Goal: Task Accomplishment & Management: Use online tool/utility

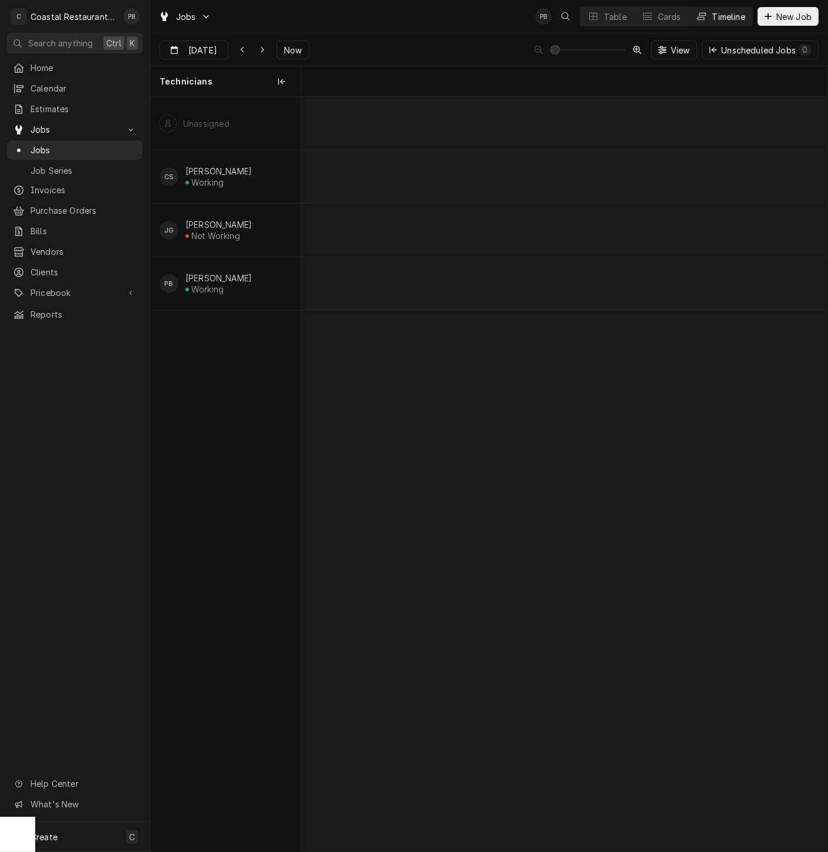
scroll to position [0, 10440]
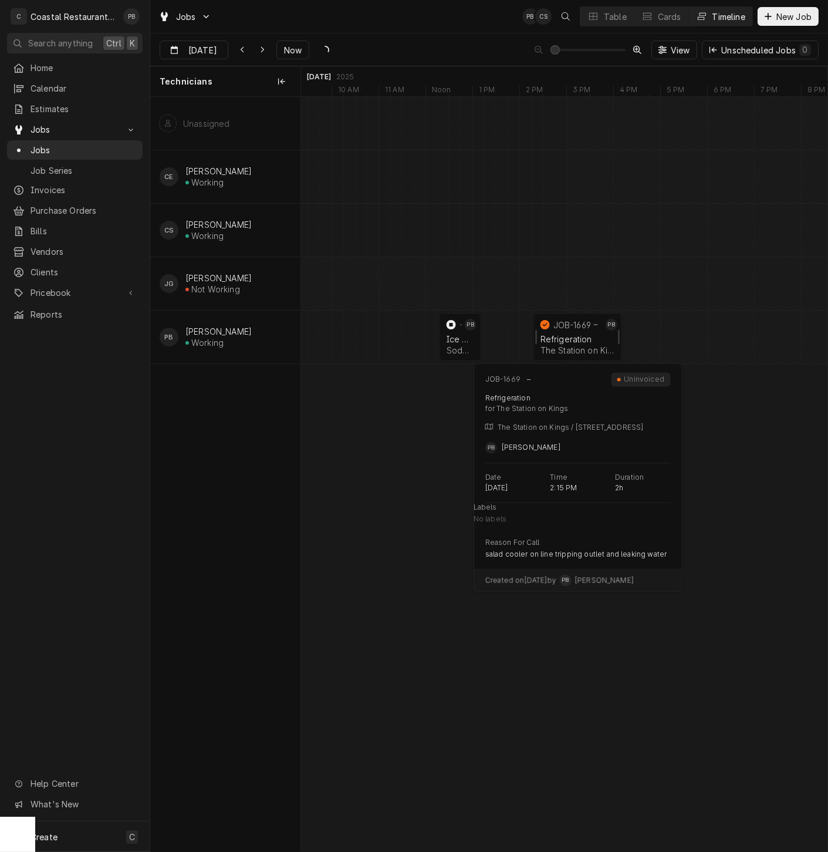
click at [572, 348] on div "The Station on Kings | Lewes, 19958" at bounding box center [578, 350] width 75 height 10
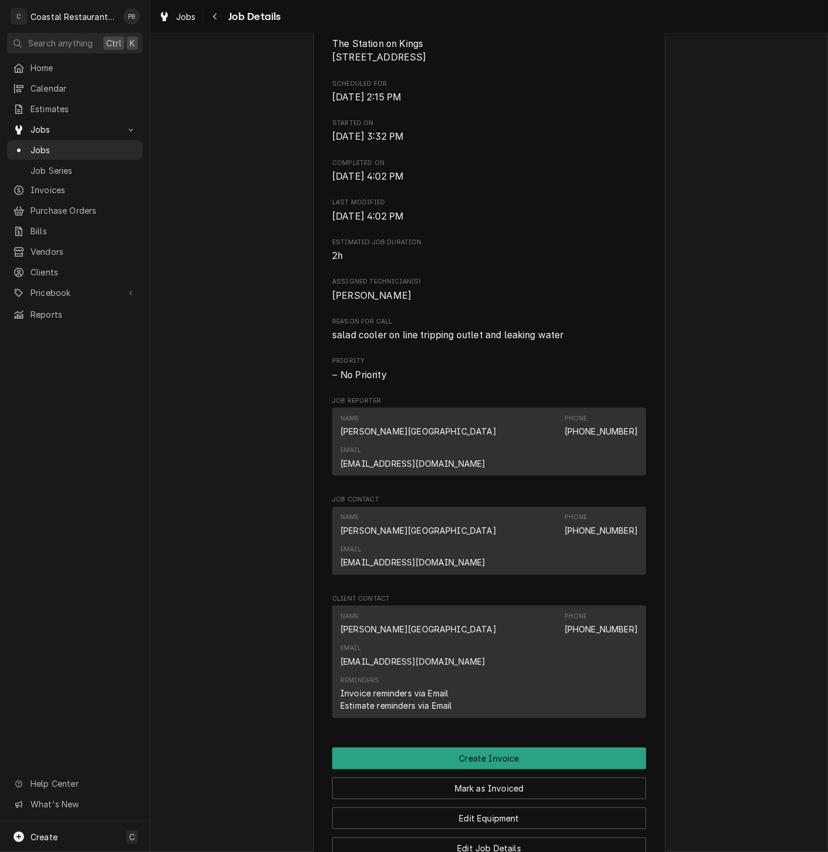
scroll to position [561, 0]
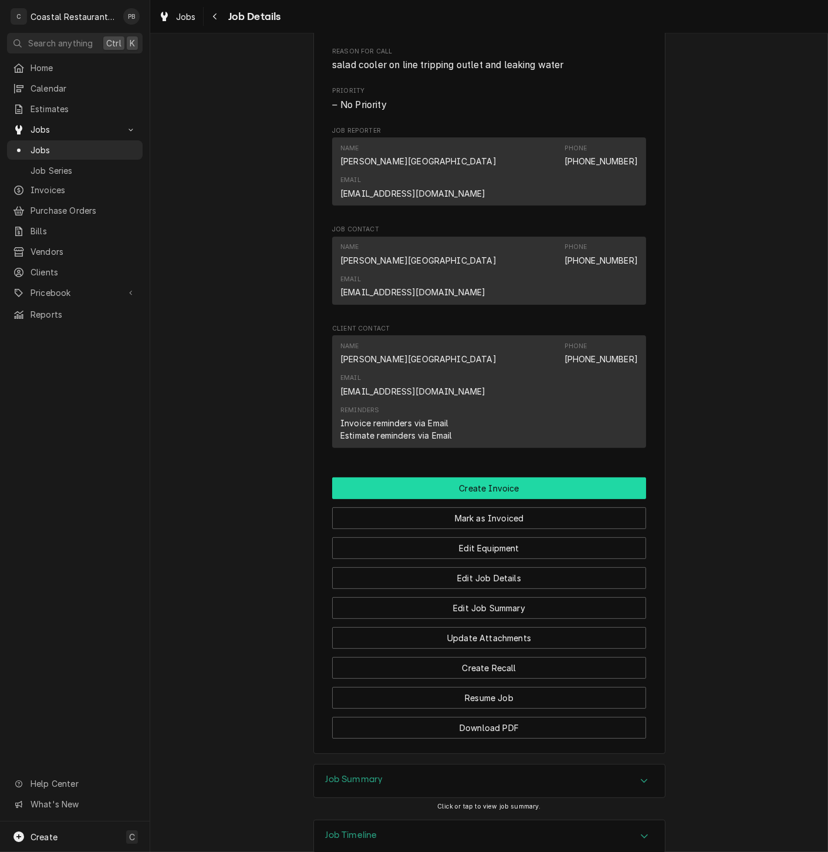
click at [468, 477] on button "Create Invoice" at bounding box center [489, 488] width 314 height 22
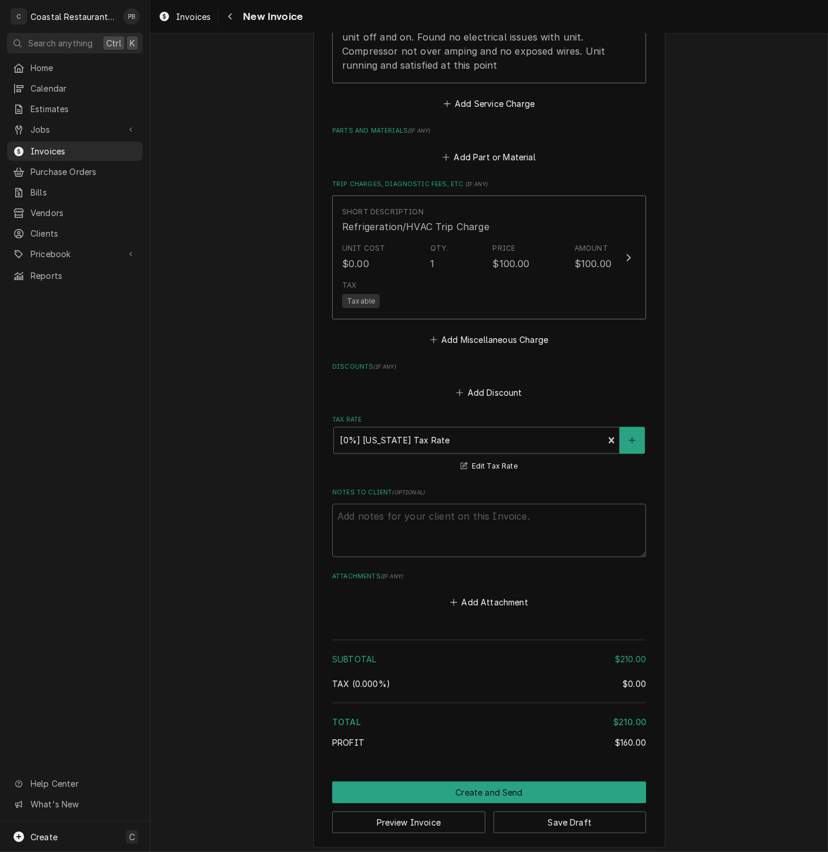
scroll to position [1010, 0]
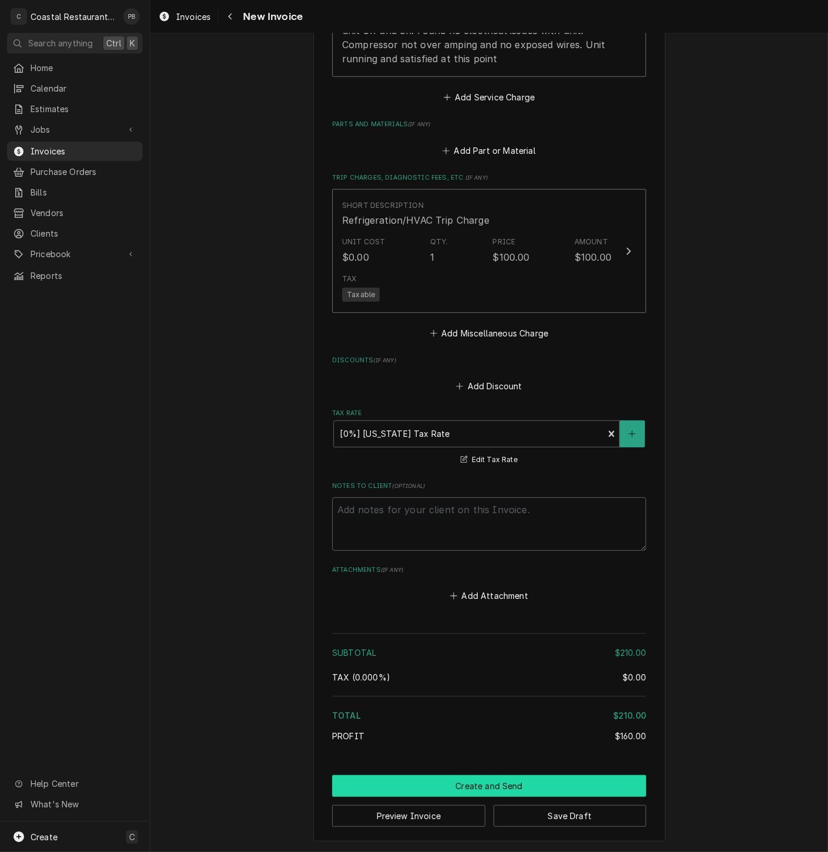
click at [515, 786] on button "Create and Send" at bounding box center [489, 786] width 314 height 22
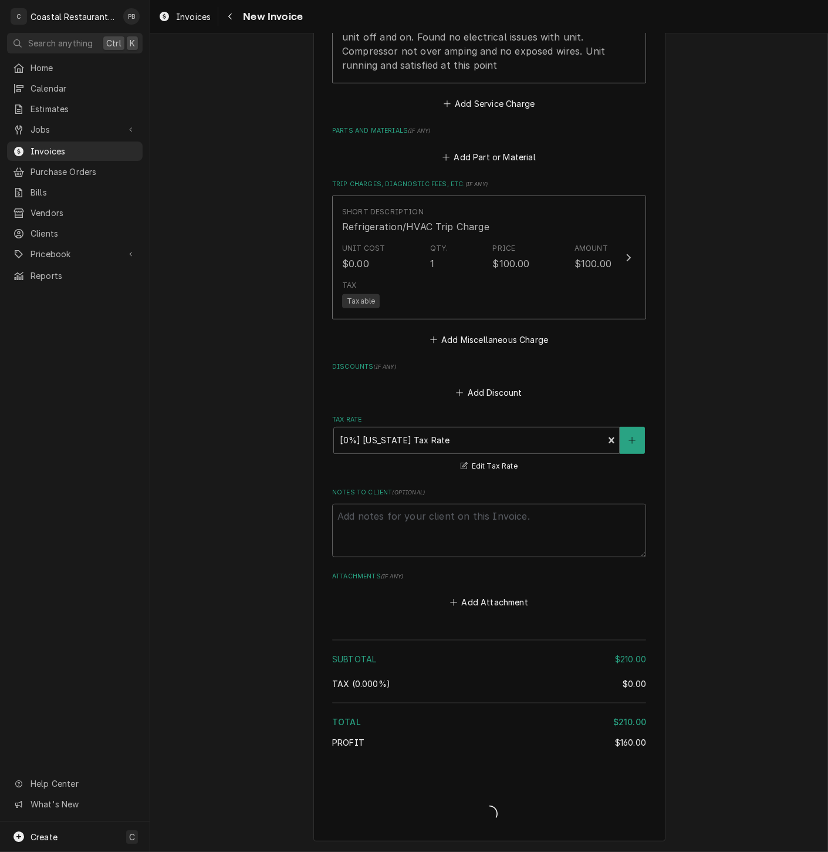
type textarea "x"
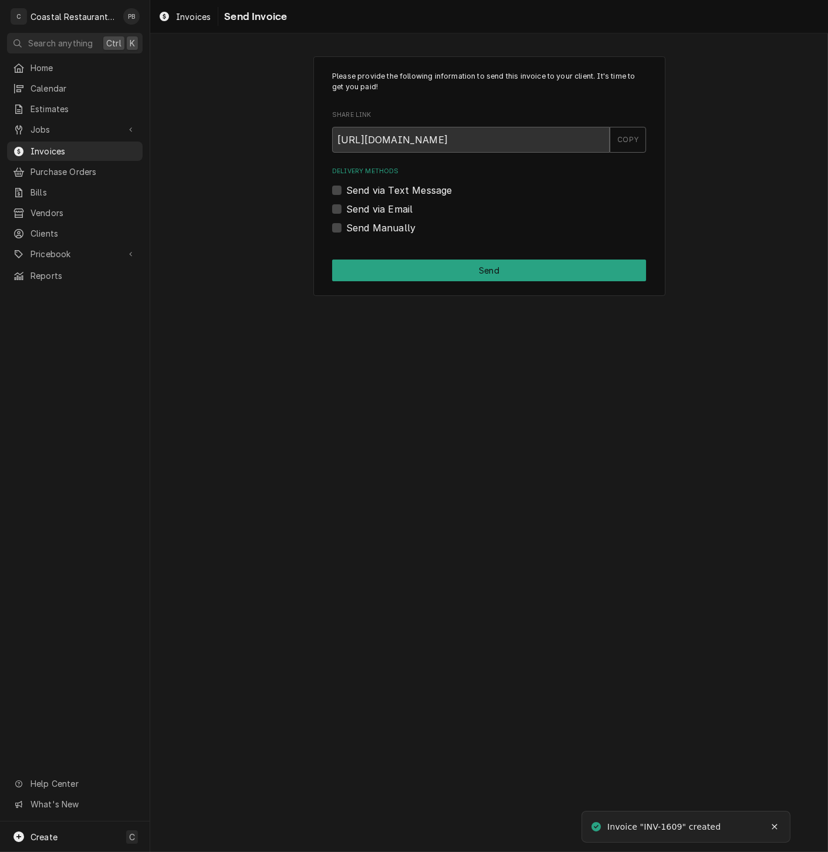
click at [346, 208] on label "Send via Email" at bounding box center [379, 209] width 66 height 14
click at [346, 208] on input "Send via Email" at bounding box center [503, 215] width 314 height 26
checkbox input "true"
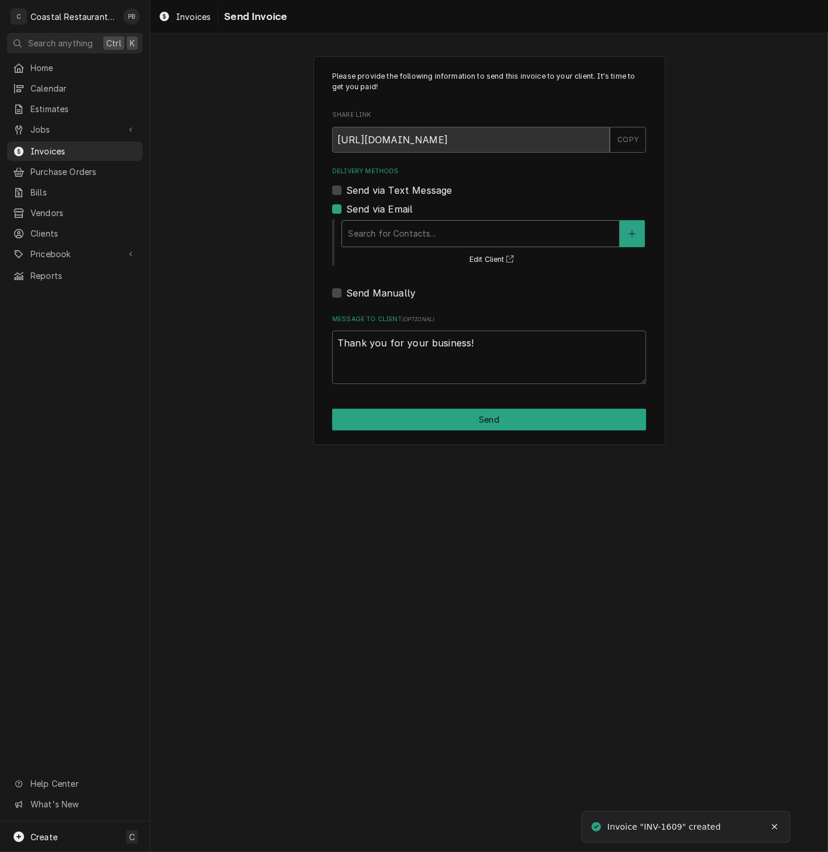
click at [414, 227] on div "Delivery Methods" at bounding box center [480, 233] width 265 height 21
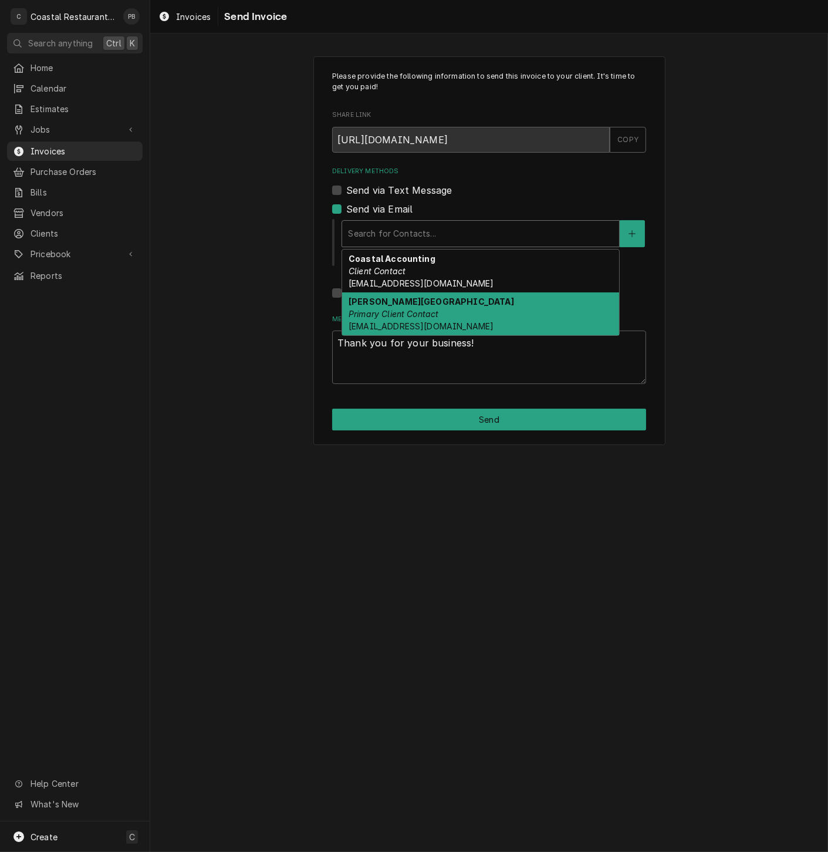
click at [410, 313] on em "Primary Client Contact" at bounding box center [394, 314] width 90 height 10
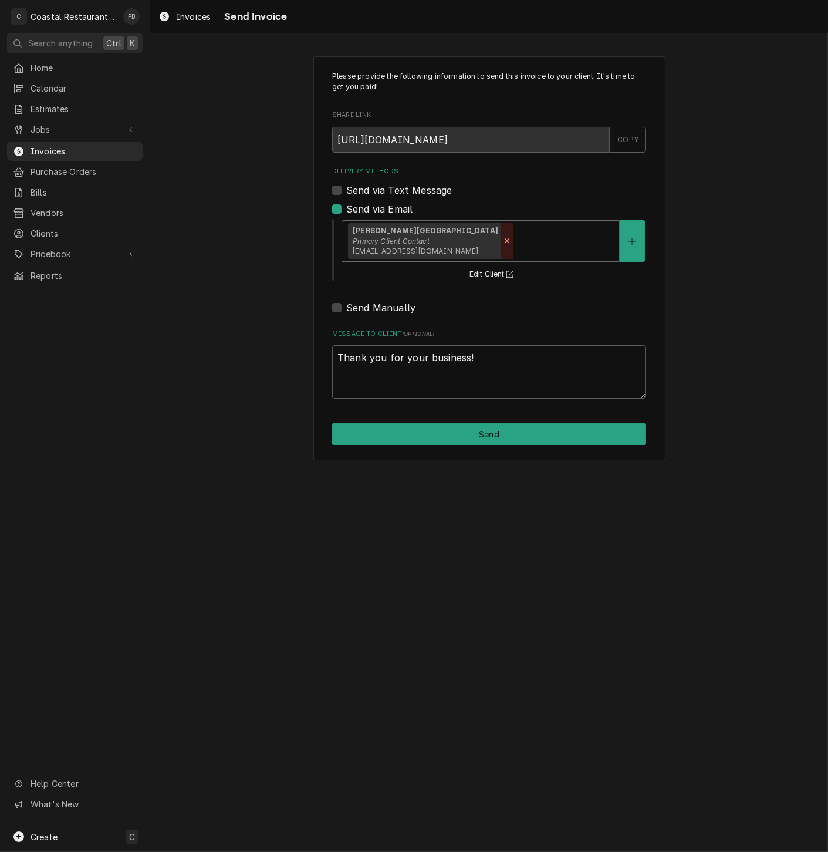
click at [505, 239] on icon "Remove [object Object]" at bounding box center [507, 241] width 4 height 4
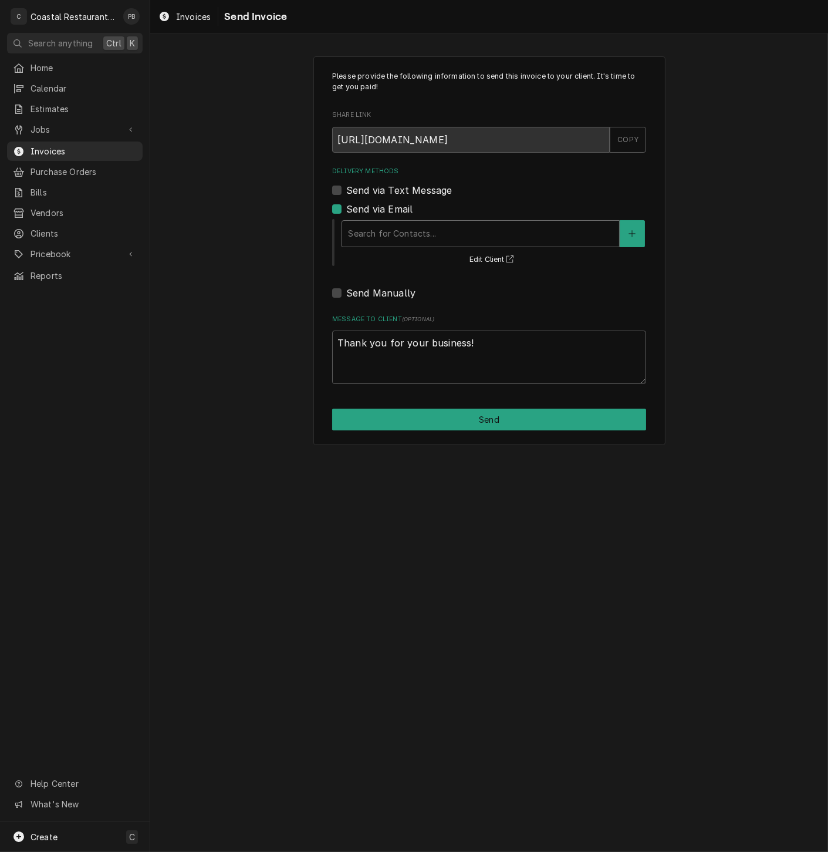
click at [461, 234] on div "Delivery Methods" at bounding box center [480, 233] width 265 height 21
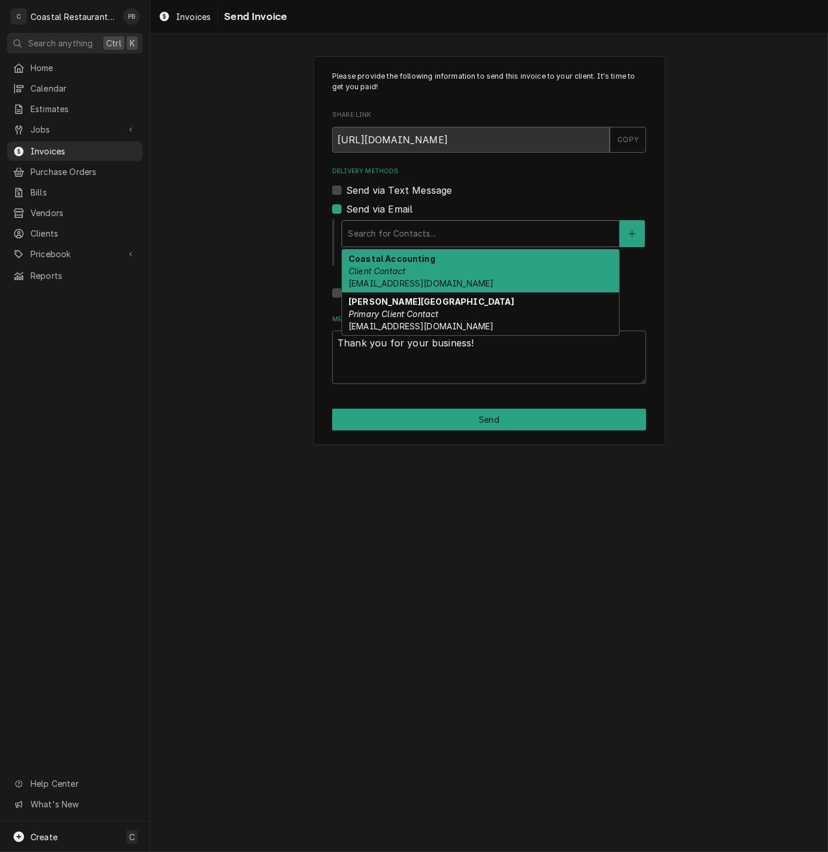
click at [451, 267] on div "Coastal Accounting Client Contact Accounting@coastalrestaurantrepair.com" at bounding box center [480, 270] width 277 height 43
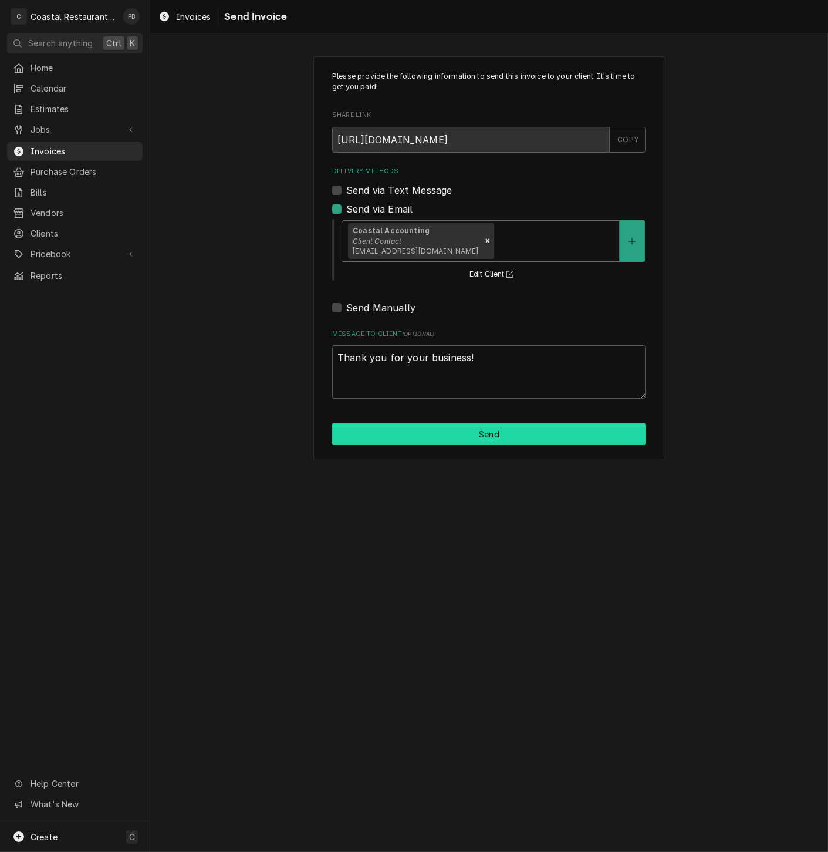
click at [465, 437] on button "Send" at bounding box center [489, 434] width 314 height 22
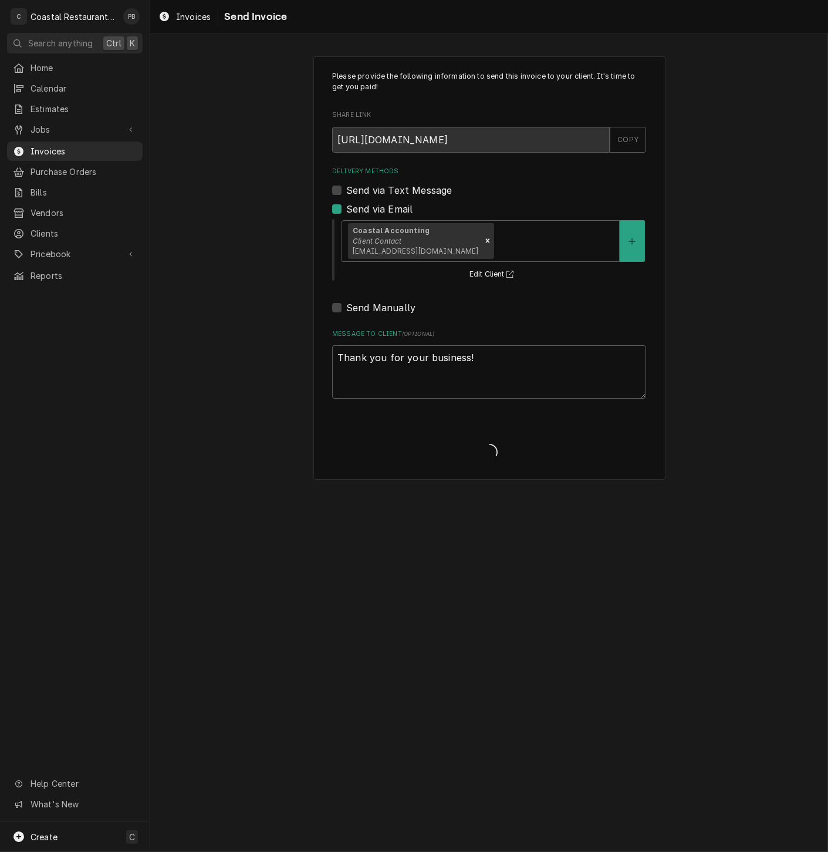
type textarea "x"
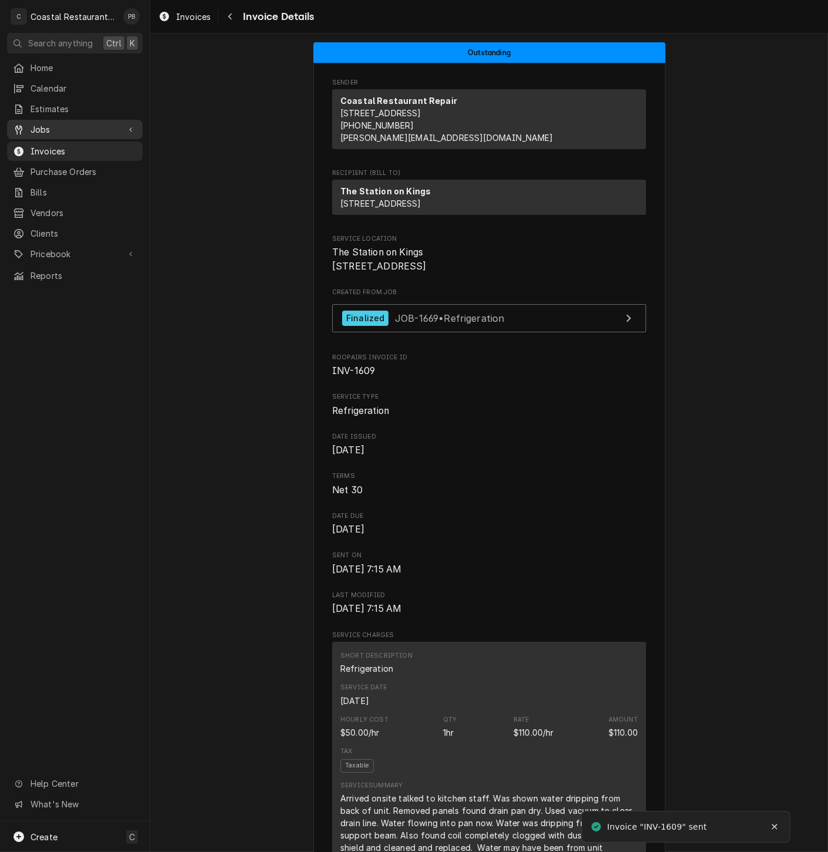
click at [61, 126] on span "Jobs" at bounding box center [75, 129] width 89 height 12
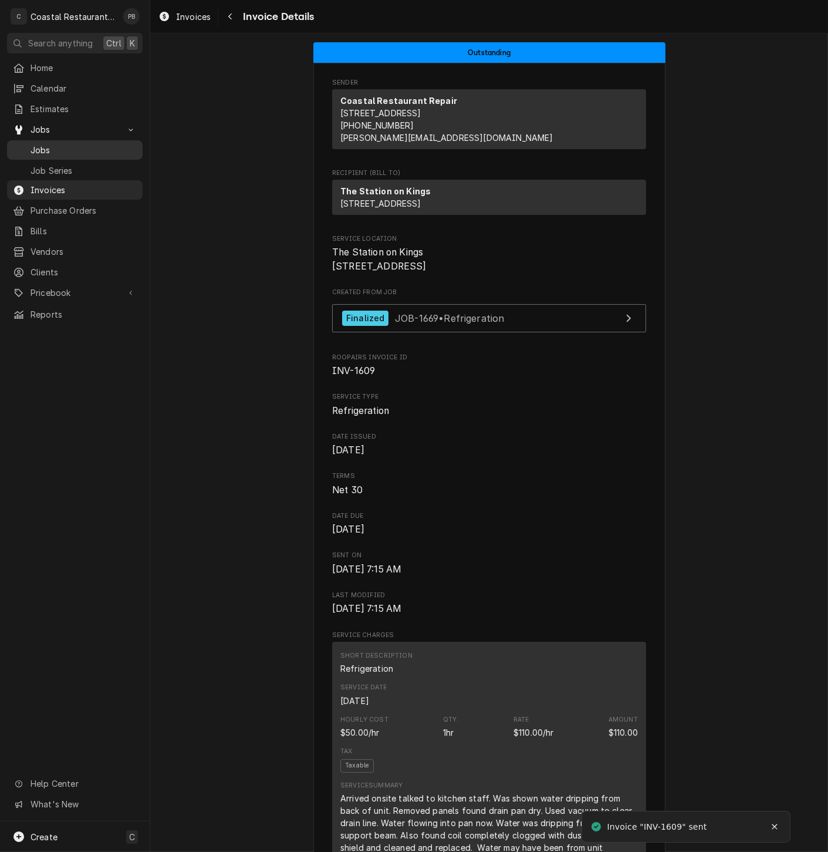
click at [57, 147] on span "Jobs" at bounding box center [84, 150] width 106 height 12
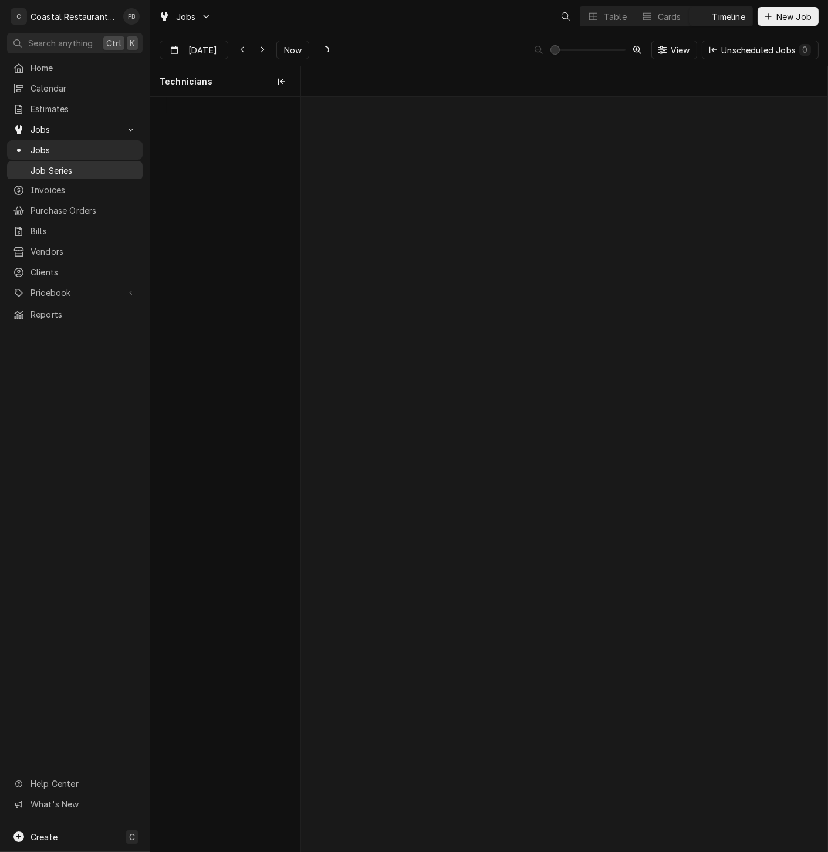
scroll to position [0, 10442]
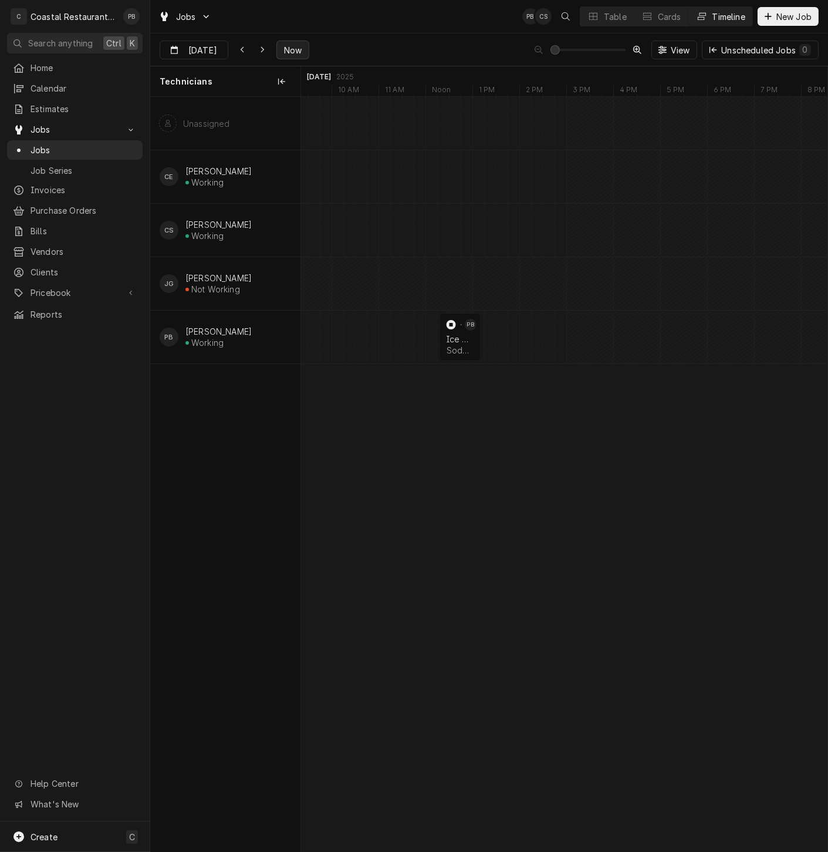
click at [292, 50] on span "Now" at bounding box center [293, 50] width 22 height 12
type input "[DATE]"
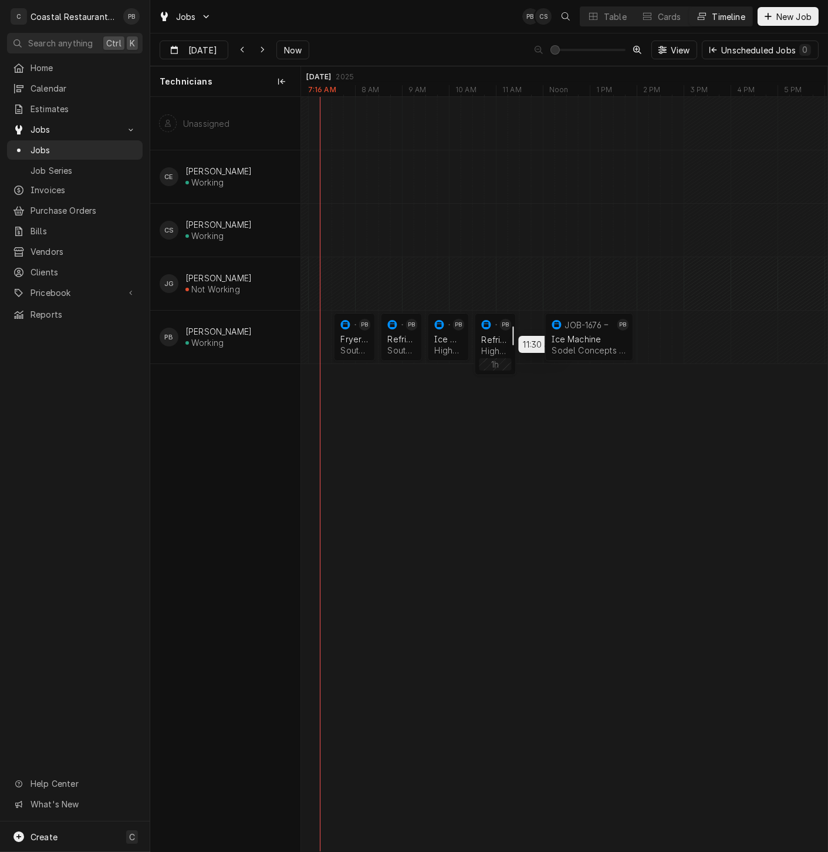
drag, startPoint x: 500, startPoint y: 335, endPoint x: 512, endPoint y: 335, distance: 12.3
